Goal: Task Accomplishment & Management: Complete application form

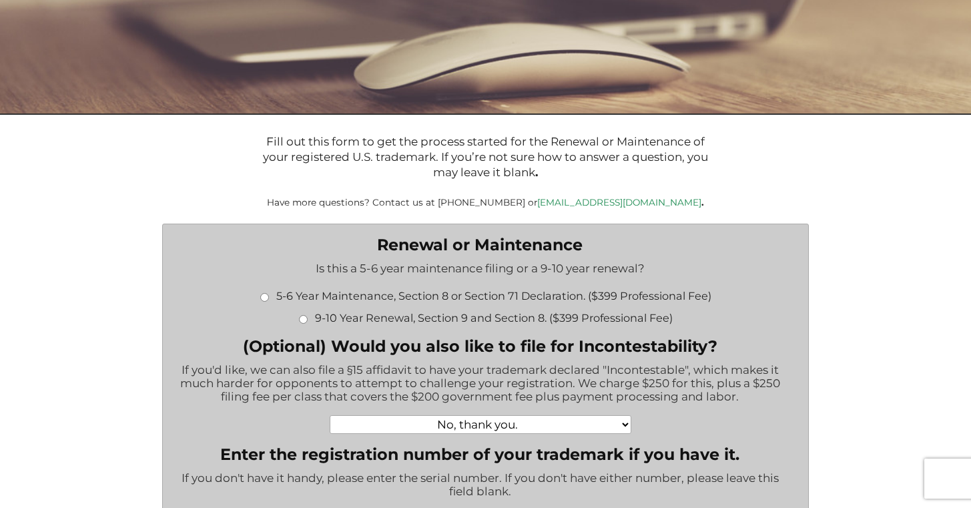
scroll to position [236, 0]
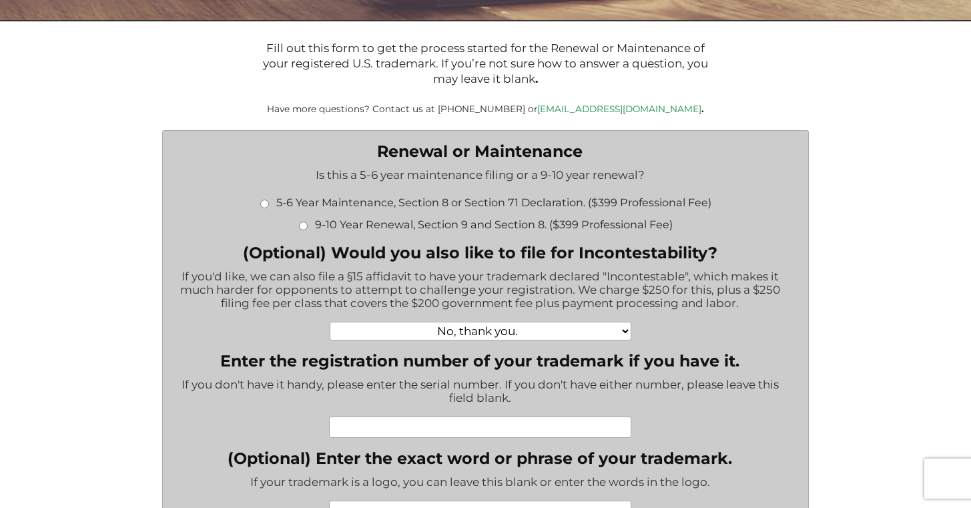
click at [262, 206] on input "5-6 Year Maintenance, Section 8 or Section 71 Declaration. ($399 Professional F…" at bounding box center [264, 204] width 9 height 9
radio input "true"
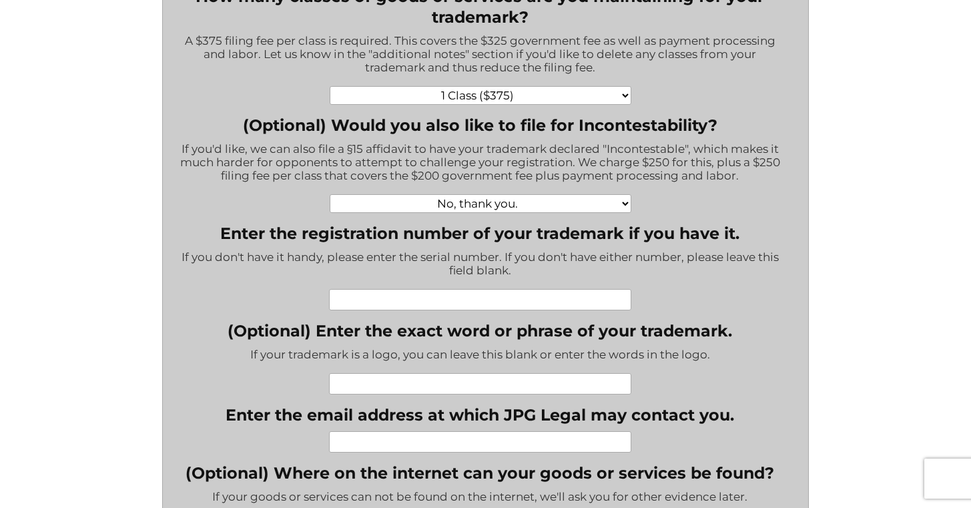
scroll to position [493, 0]
click at [457, 307] on input "Enter the registration number of your trademark if you have it." at bounding box center [480, 298] width 302 height 21
paste input "88770112"
type input "88770112"
click at [477, 392] on input "(Optional) Enter the exact word or phrase of your trademark." at bounding box center [480, 382] width 302 height 21
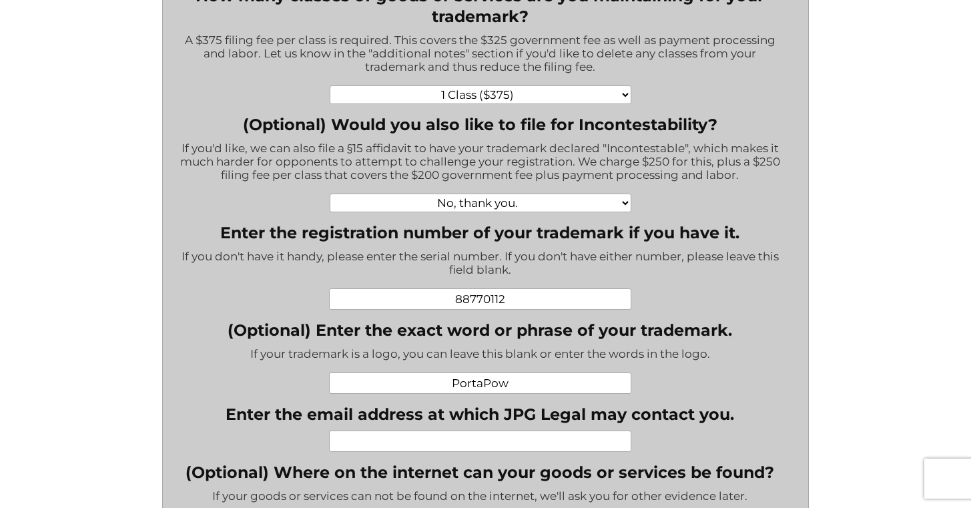
type input "PortaPow"
click at [481, 452] on input "Enter the email address at which JPG Legal may contact you." at bounding box center [480, 441] width 302 height 21
paste input "info@portablepowersupplies.co.uk"
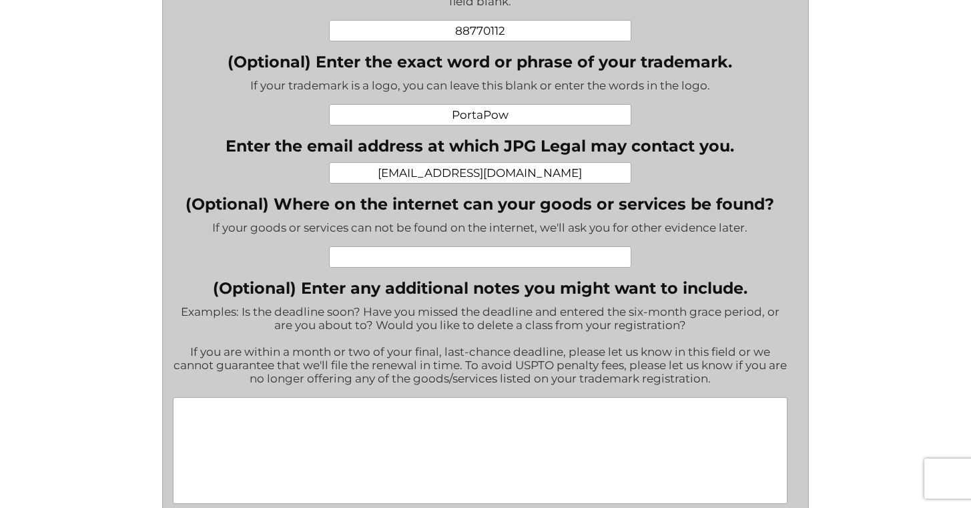
scroll to position [767, 0]
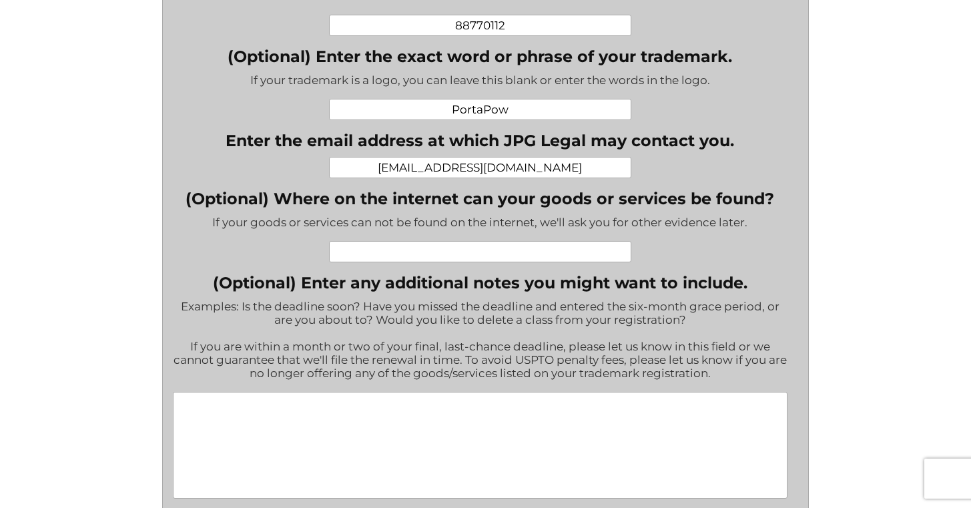
type input "info@portablepowersupplies.co.uk"
click at [449, 262] on input "(Optional) Where on the internet can your goods or services be found?" at bounding box center [480, 251] width 302 height 21
paste input "https://www.amazon.com/s?me=A3M1K9LXDRB6PN&marketplaceID=ATVPDKIKX0DER"
type input "https://www.amazon.com/s?me=A3M1K9LXDRB6PN&marketplaceID=ATVPDKIKX0DER"
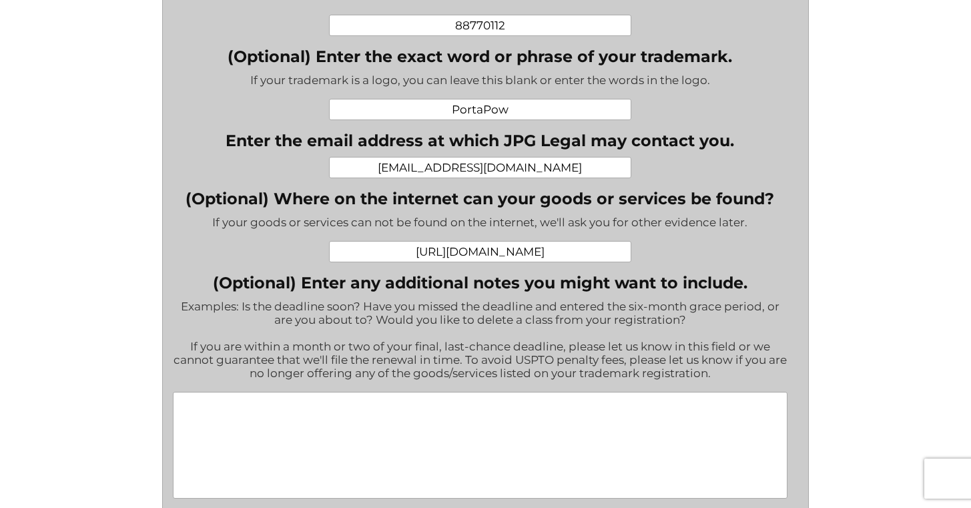
scroll to position [0, 0]
click at [475, 463] on textarea "(Optional) Enter any additional notes you might want to include." at bounding box center [480, 445] width 615 height 107
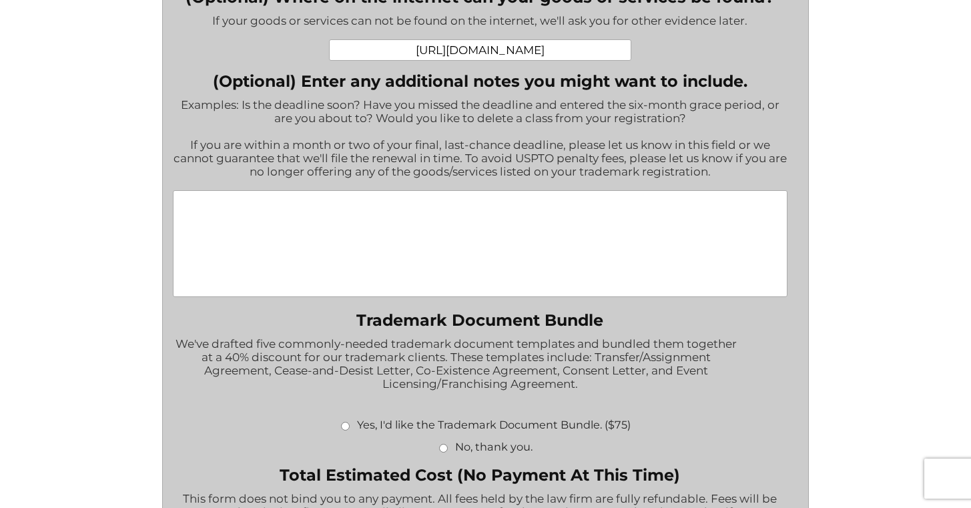
scroll to position [800, 0]
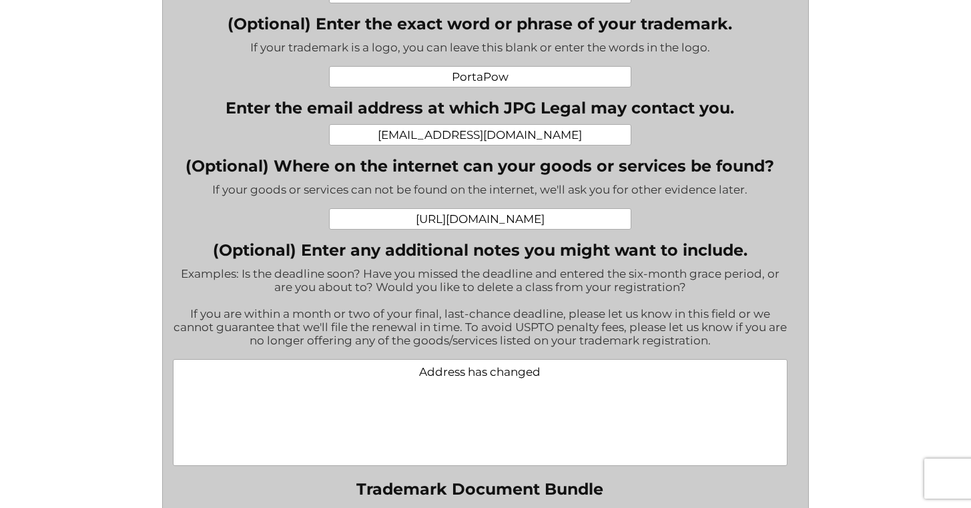
click at [406, 391] on textarea "Address has changed" at bounding box center [480, 412] width 615 height 107
click at [582, 401] on textarea "My address has changed" at bounding box center [480, 412] width 615 height 107
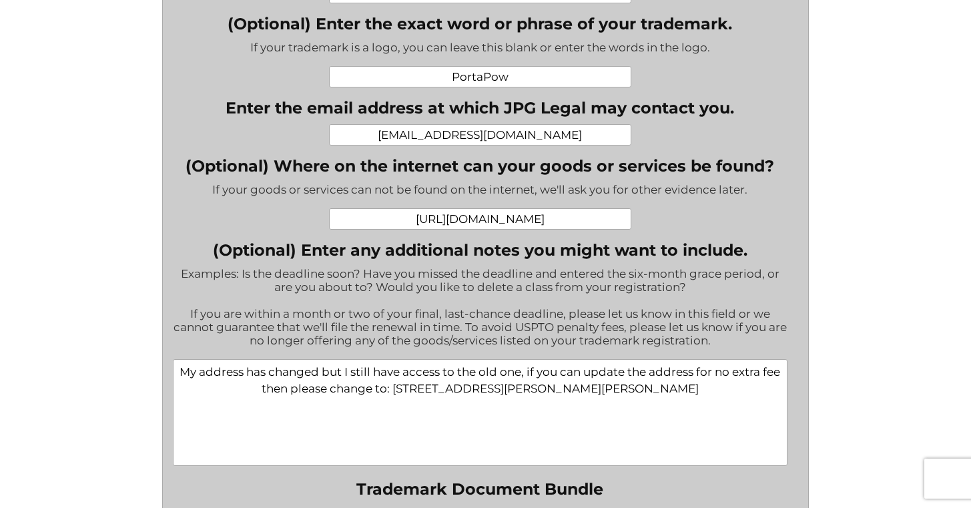
click at [413, 410] on textarea "My address has changed but I still have access to the old one, if you can updat…" at bounding box center [480, 412] width 615 height 107
click at [752, 423] on textarea "My address has changed but I still have access to the old one, if you can updat…" at bounding box center [480, 412] width 615 height 107
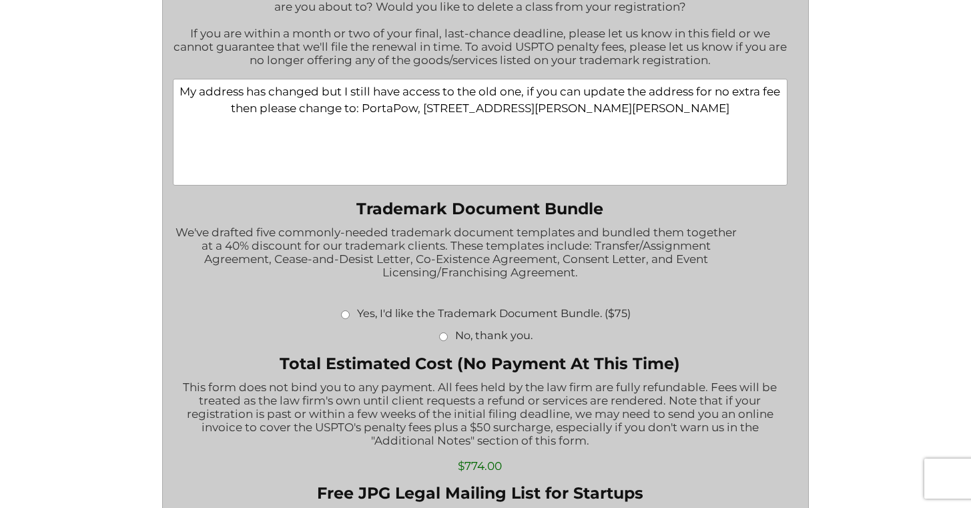
scroll to position [1081, 0]
type textarea "My address has changed but I still have access to the old one, if you can updat…"
click at [443, 340] on input "No, thank you." at bounding box center [443, 336] width 9 height 9
radio input "true"
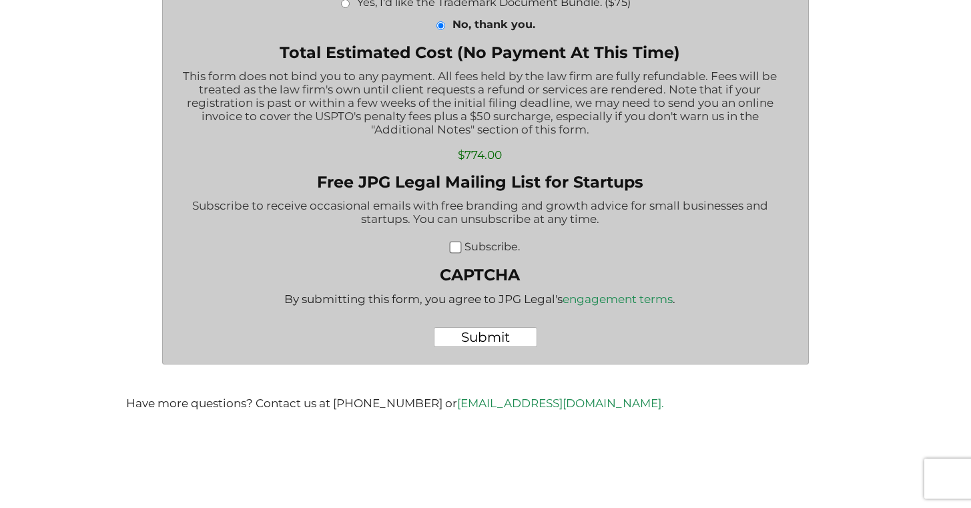
scroll to position [1420, 0]
click at [488, 338] on input "Submit" at bounding box center [485, 337] width 103 height 20
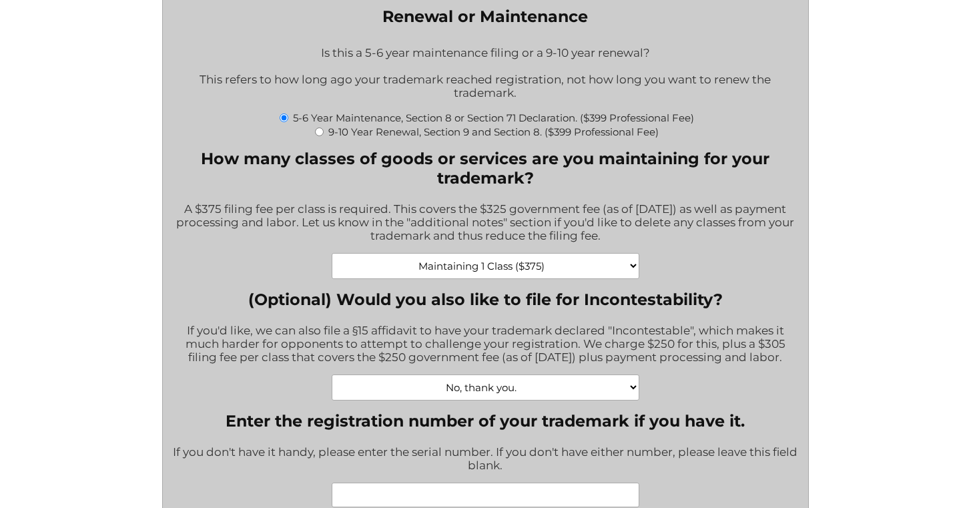
scroll to position [446, 0]
